Goal: Information Seeking & Learning: Learn about a topic

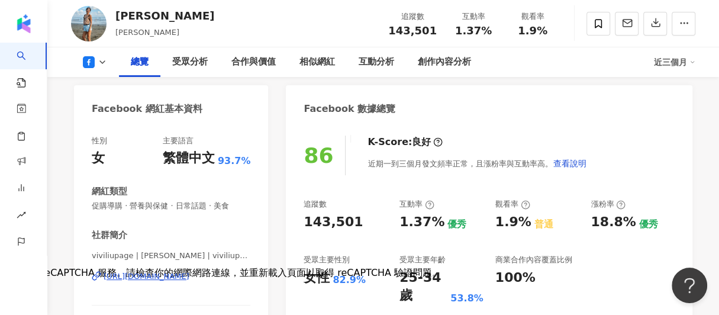
scroll to position [84, 0]
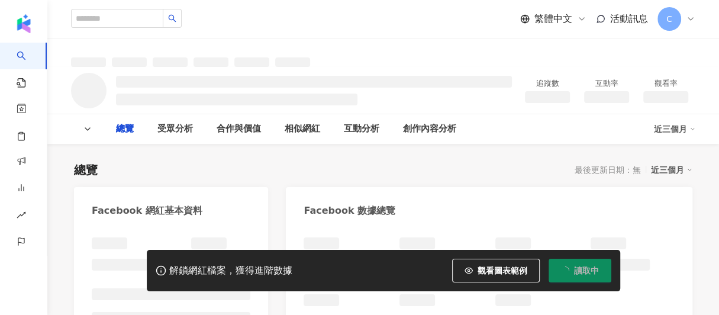
scroll to position [84, 0]
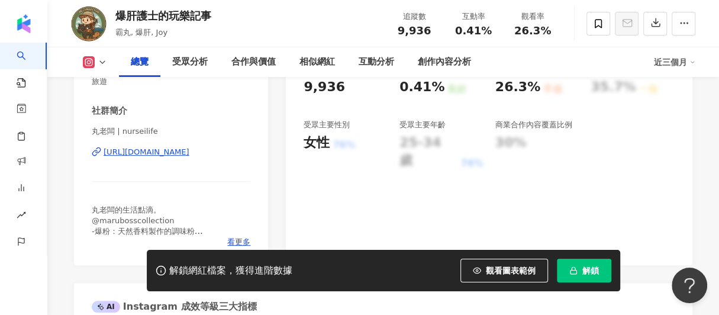
drag, startPoint x: 218, startPoint y: 110, endPoint x: 613, endPoint y: 207, distance: 406.9
click at [613, 207] on div "95 K-Score : 優良 近期一到三個月積極發文，且漲粉率與互動率高。 查看說明 追蹤數 9,936 互動率 0.41% 良好 觀看率 26.3% 不佳…" at bounding box center [489, 127] width 406 height 276
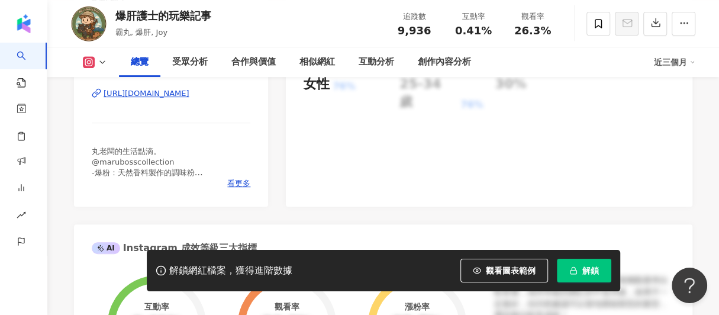
click at [285, 273] on div "解鎖網紅檔案，獲得進階數據" at bounding box center [230, 270] width 123 height 12
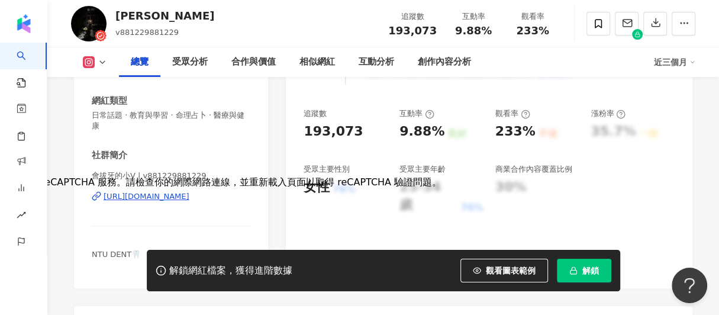
scroll to position [237, 0]
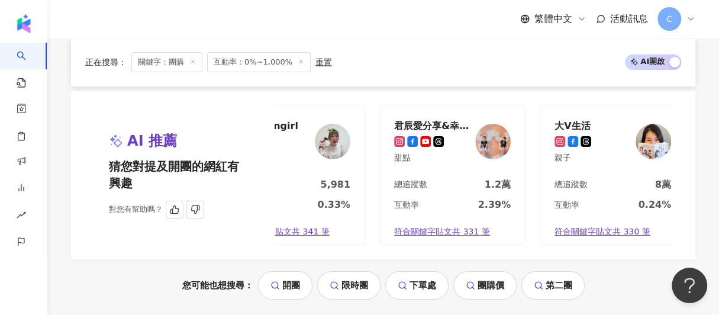
scroll to position [0, 70]
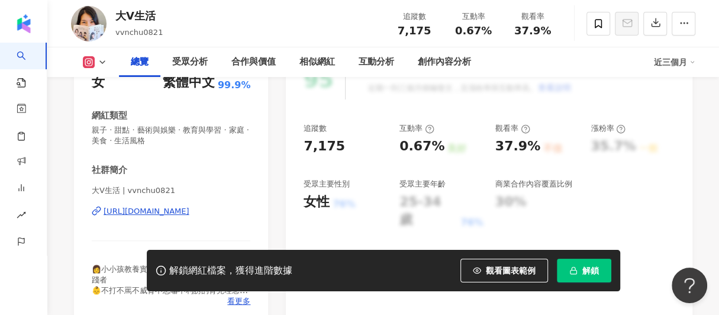
scroll to position [295, 0]
